Goal: Task Accomplishment & Management: Complete application form

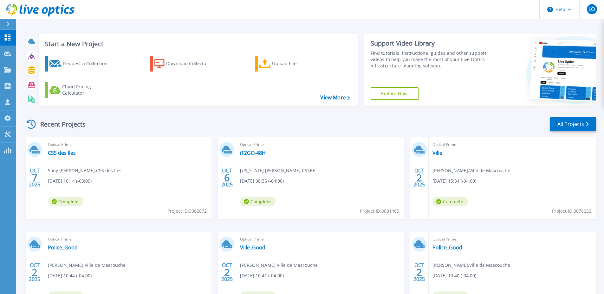
drag, startPoint x: 93, startPoint y: 61, endPoint x: 134, endPoint y: 70, distance: 42.0
click at [93, 61] on div "Request a Collection" at bounding box center [88, 63] width 51 height 13
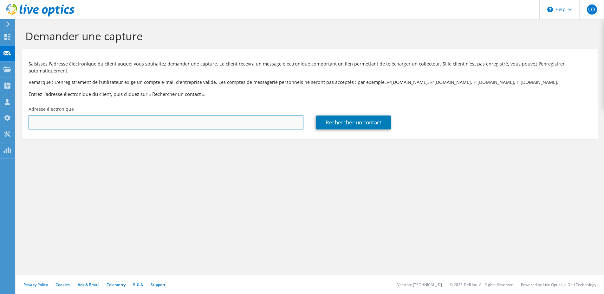
click at [101, 124] on input "text" at bounding box center [166, 123] width 275 height 14
paste input "jgagne@ville.saint-lazare.qc.ca"
type input "jgagne@ville.saint-lazare.qc.ca"
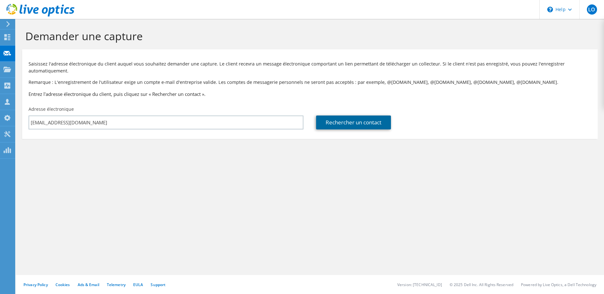
click at [360, 126] on link "Rechercher un contact" at bounding box center [353, 123] width 75 height 14
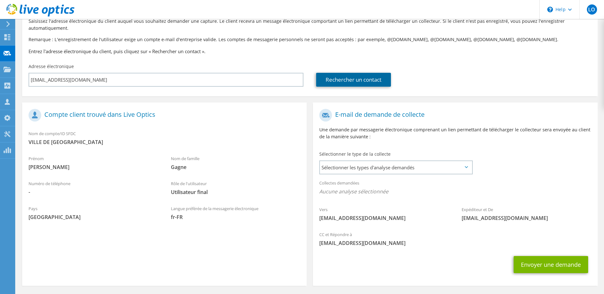
scroll to position [66, 0]
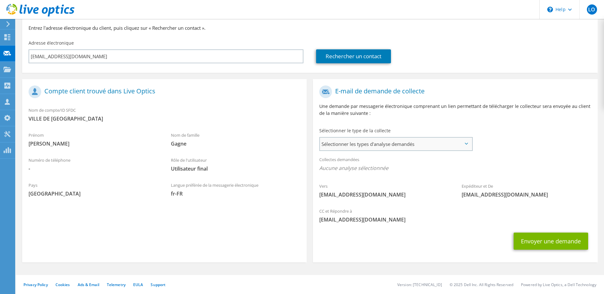
click at [391, 146] on span "Sélectionner les types d'analyse demandés" at bounding box center [396, 144] width 152 height 13
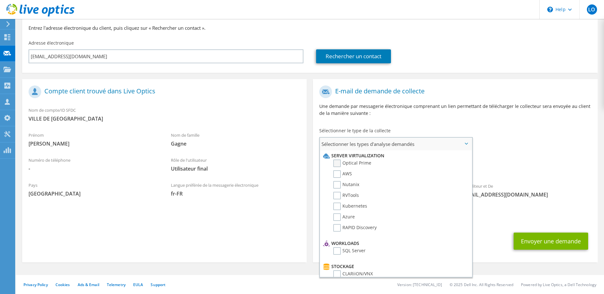
click at [337, 163] on label "Optical Prime" at bounding box center [352, 164] width 38 height 8
click at [0, 0] on input "Optical Prime" at bounding box center [0, 0] width 0 height 0
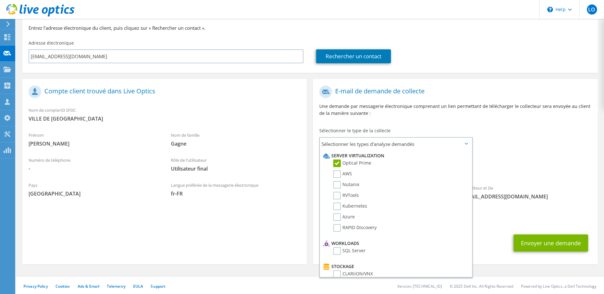
click at [494, 235] on div "Envoyer une demande" at bounding box center [455, 243] width 284 height 23
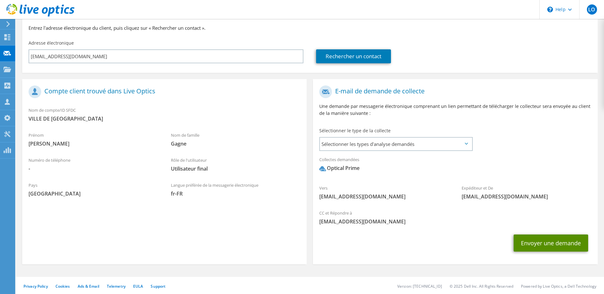
click at [542, 242] on button "Envoyer une demande" at bounding box center [550, 243] width 74 height 17
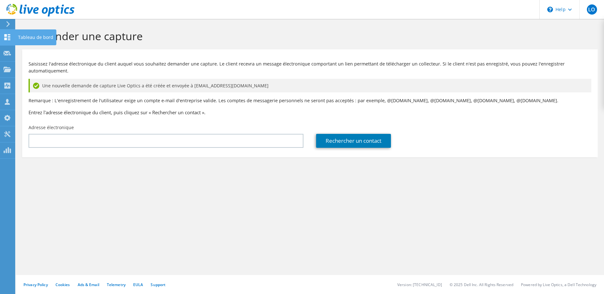
click at [9, 35] on icon at bounding box center [7, 37] width 8 height 6
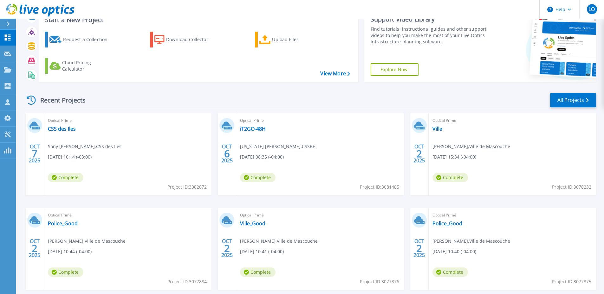
scroll to position [57, 0]
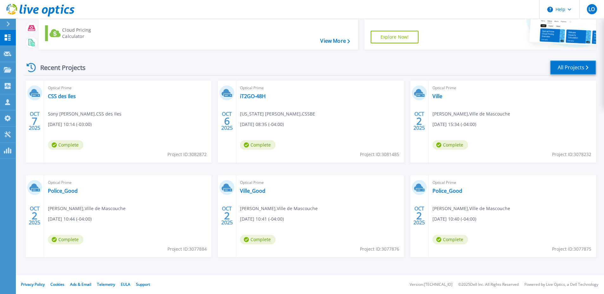
click at [567, 67] on link "All Projects" at bounding box center [573, 68] width 46 height 14
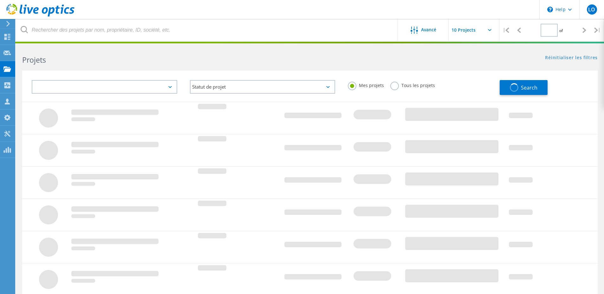
type input "1"
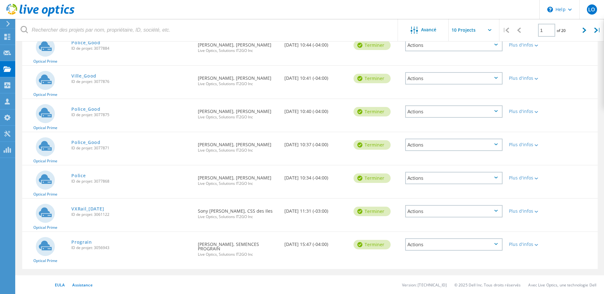
scroll to position [184, 0]
drag, startPoint x: 80, startPoint y: 242, endPoint x: 86, endPoint y: 241, distance: 6.4
click at [80, 242] on link "Prograin" at bounding box center [81, 242] width 21 height 4
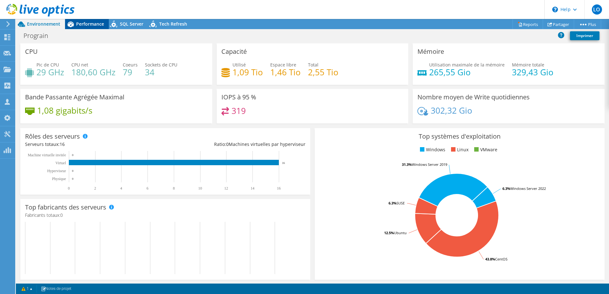
click at [89, 24] on span "Performance" at bounding box center [90, 24] width 28 height 6
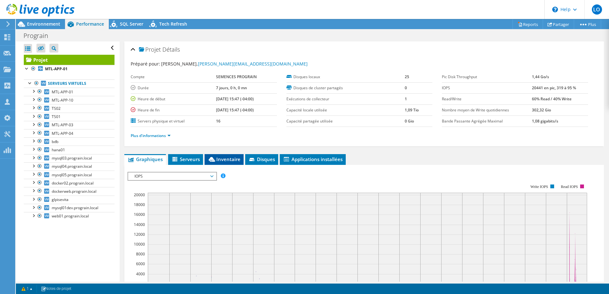
click at [218, 160] on span "Inventaire" at bounding box center [224, 159] width 33 height 6
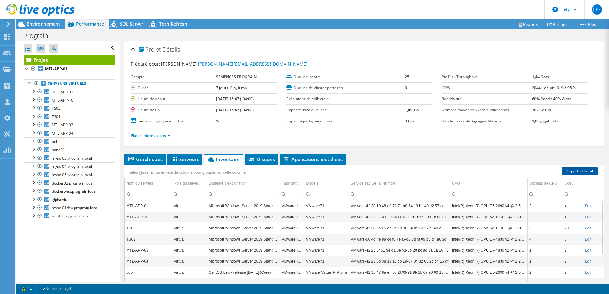
click at [579, 171] on link "Export to Excel" at bounding box center [580, 171] width 36 height 8
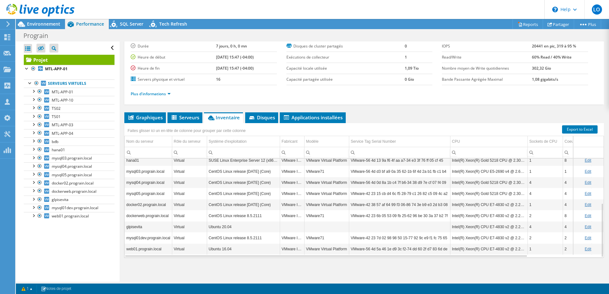
drag, startPoint x: 39, startPoint y: 26, endPoint x: 66, endPoint y: 28, distance: 27.0
click at [39, 26] on span "Environnement" at bounding box center [43, 24] width 33 height 6
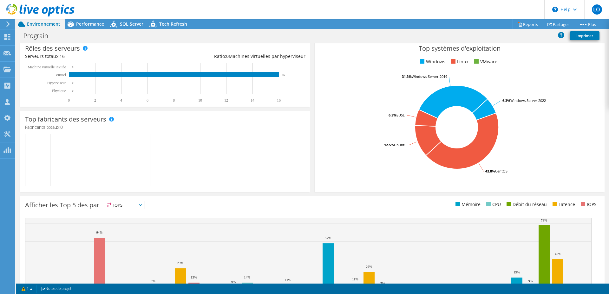
scroll to position [129, 0]
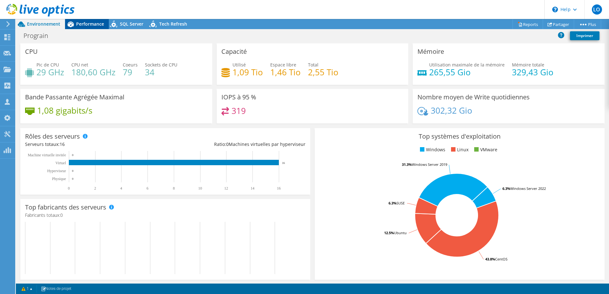
click at [95, 22] on span "Performance" at bounding box center [90, 24] width 28 height 6
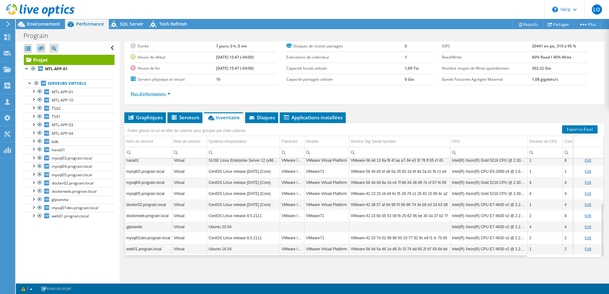
click at [161, 94] on link "Plus d'informations" at bounding box center [151, 93] width 40 height 5
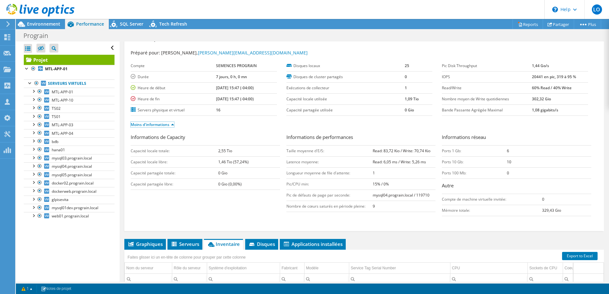
scroll to position [0, 0]
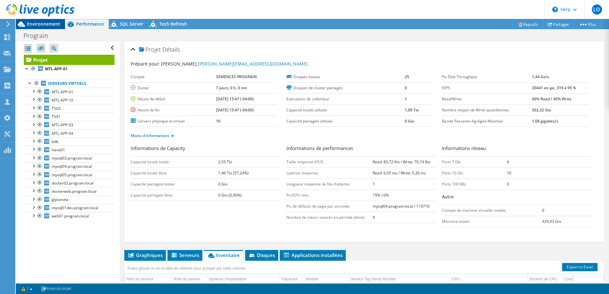
click at [50, 22] on span "Environnement" at bounding box center [43, 24] width 33 height 6
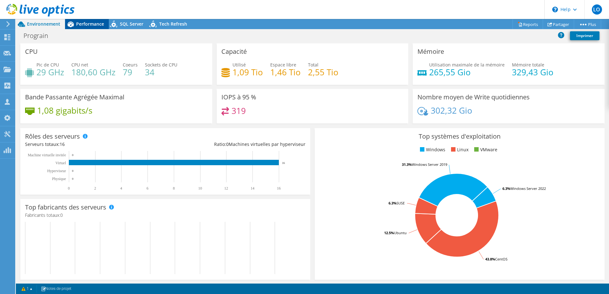
click at [80, 23] on span "Performance" at bounding box center [90, 24] width 28 height 6
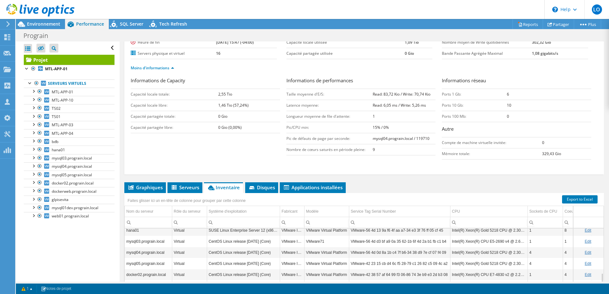
scroll to position [95, 0]
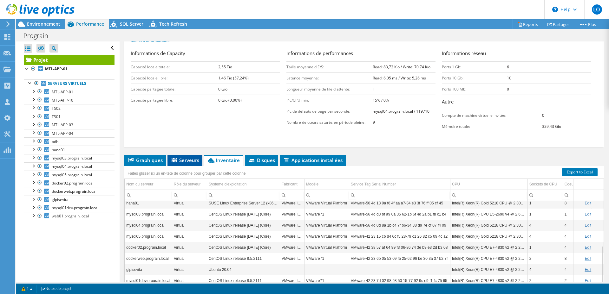
click at [184, 160] on span "Serveurs" at bounding box center [185, 160] width 29 height 6
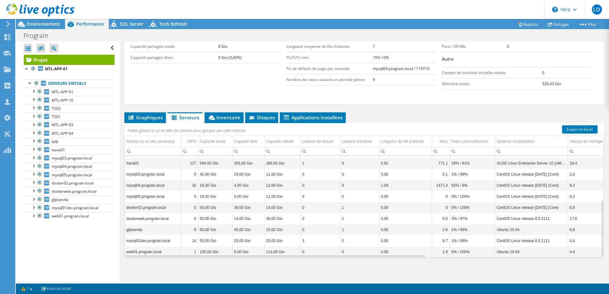
scroll to position [79, 0]
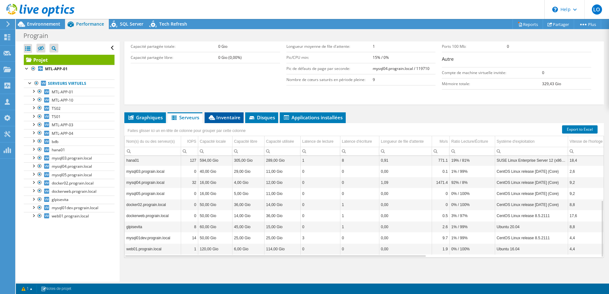
click at [226, 119] on span "Inventaire" at bounding box center [224, 117] width 33 height 6
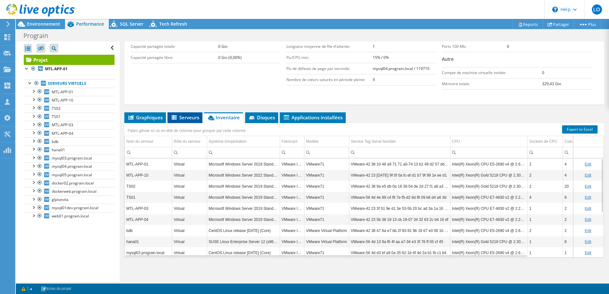
click at [178, 116] on icon at bounding box center [174, 117] width 6 height 5
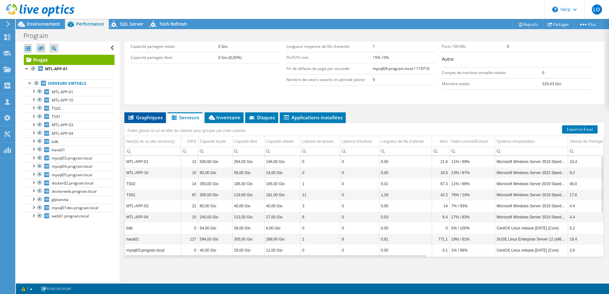
click at [146, 119] on span "Graphiques" at bounding box center [144, 117] width 35 height 6
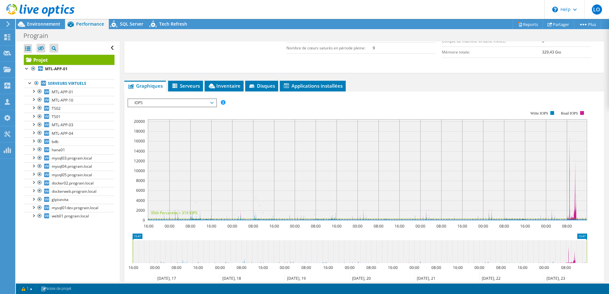
scroll to position [106, 0]
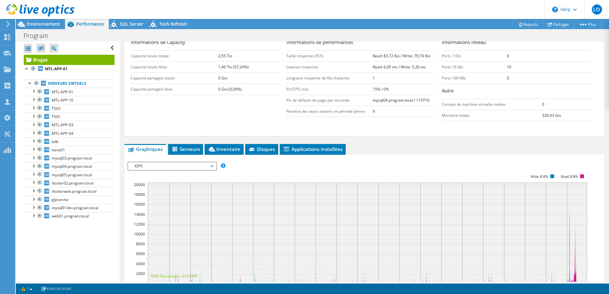
click at [182, 168] on span "IOPS" at bounding box center [171, 167] width 81 height 8
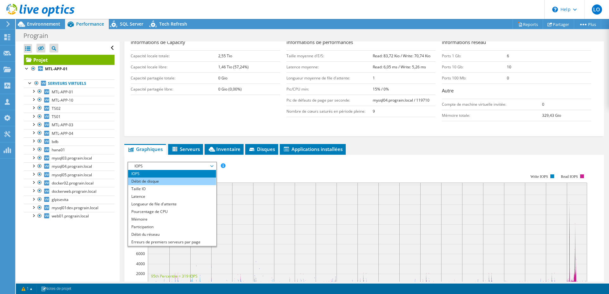
click at [169, 185] on li "Débit de disque" at bounding box center [172, 182] width 88 height 8
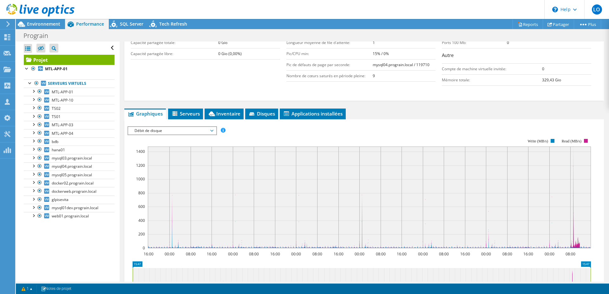
scroll to position [170, 0]
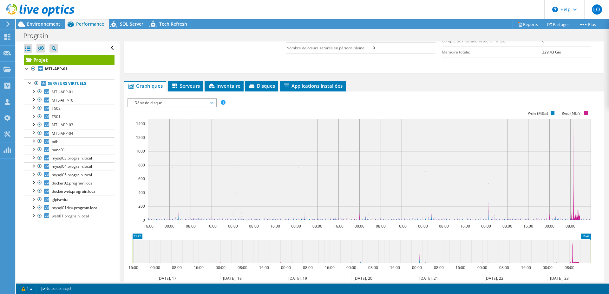
click at [178, 104] on span "Débit de disque" at bounding box center [171, 103] width 81 height 8
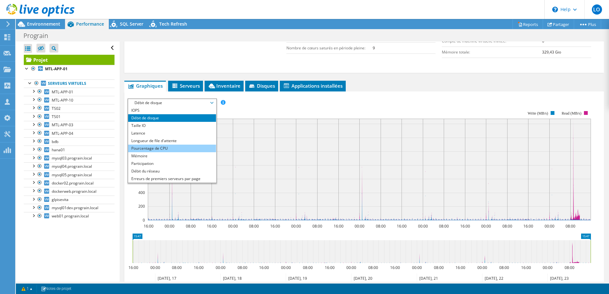
click at [174, 148] on li "Pourcentage de CPU" at bounding box center [172, 149] width 88 height 8
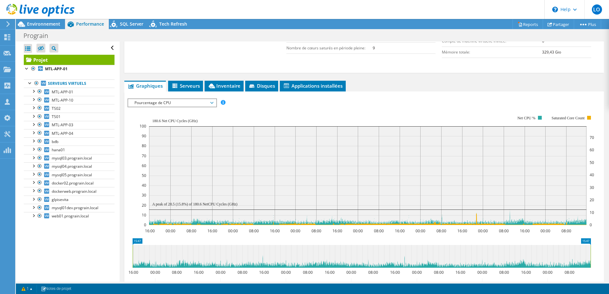
click at [186, 102] on span "Pourcentage de CPU" at bounding box center [171, 103] width 81 height 8
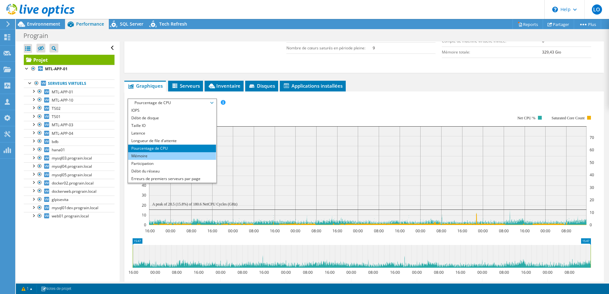
click at [160, 155] on li "Mémoire" at bounding box center [172, 156] width 88 height 8
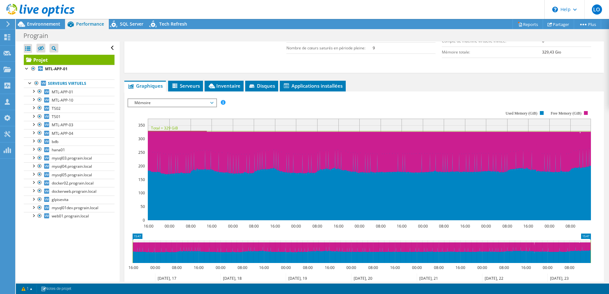
click at [184, 105] on span "Mémoire" at bounding box center [171, 103] width 81 height 8
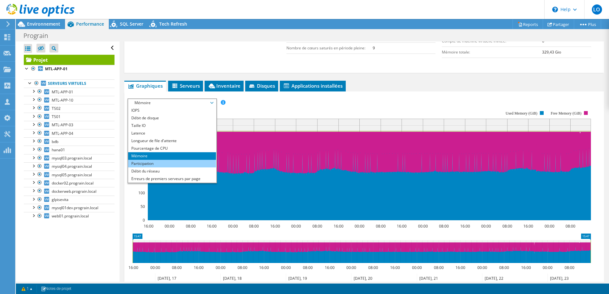
click at [158, 162] on li "Participation" at bounding box center [172, 164] width 88 height 8
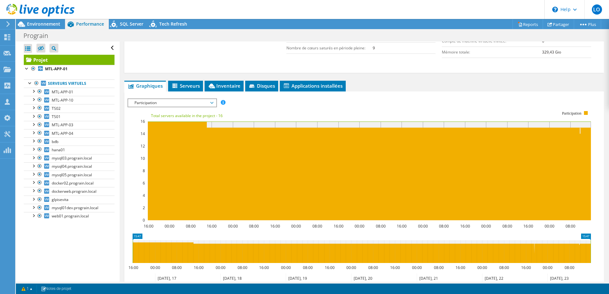
click at [179, 102] on span "Participation" at bounding box center [171, 103] width 81 height 8
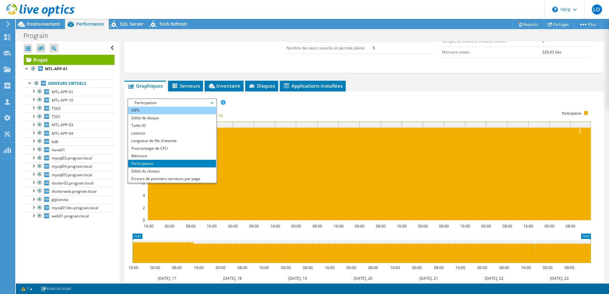
click at [171, 110] on li "IOPS" at bounding box center [172, 111] width 88 height 8
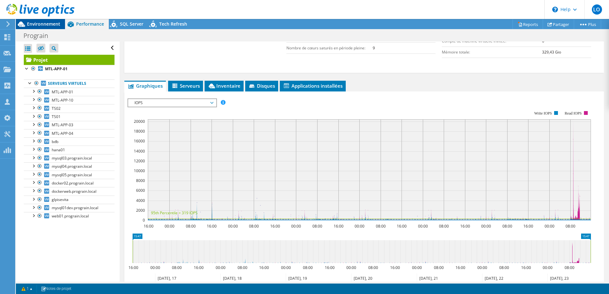
drag, startPoint x: 48, startPoint y: 26, endPoint x: 61, endPoint y: 28, distance: 12.9
click at [48, 26] on span "Environnement" at bounding box center [43, 24] width 33 height 6
